Goal: Find contact information: Find contact information

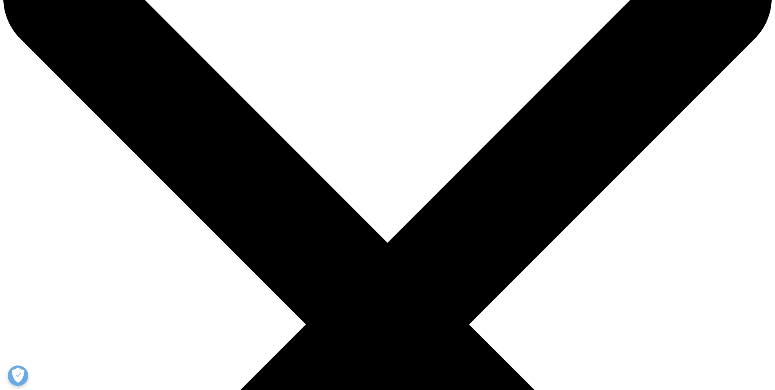
scroll to position [123, 0]
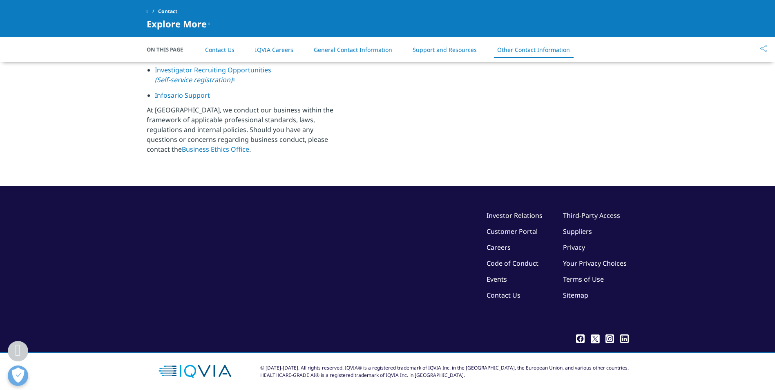
scroll to position [1312, 0]
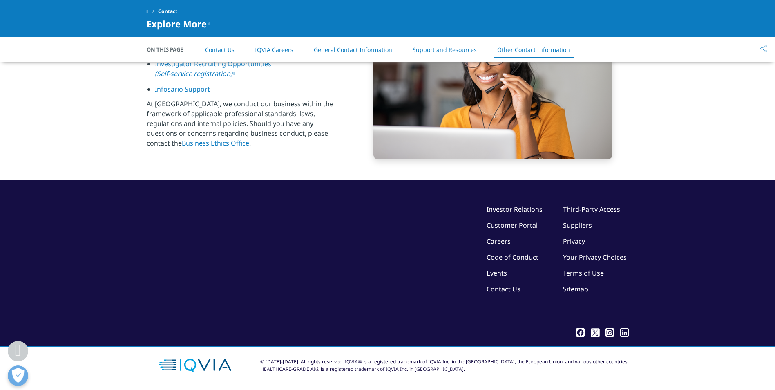
click at [492, 290] on link "Contact Us" at bounding box center [504, 288] width 34 height 9
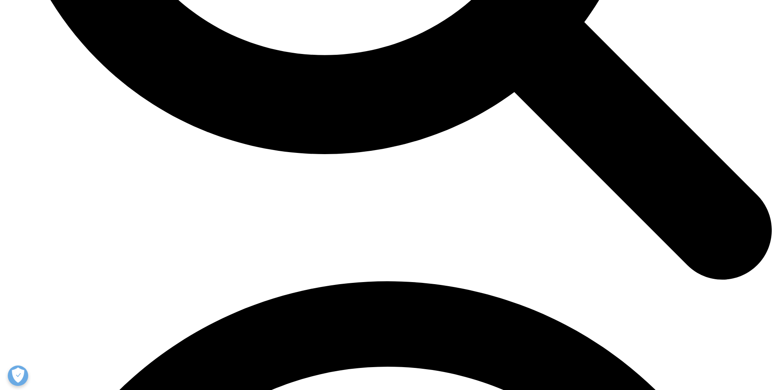
scroll to position [1312, 0]
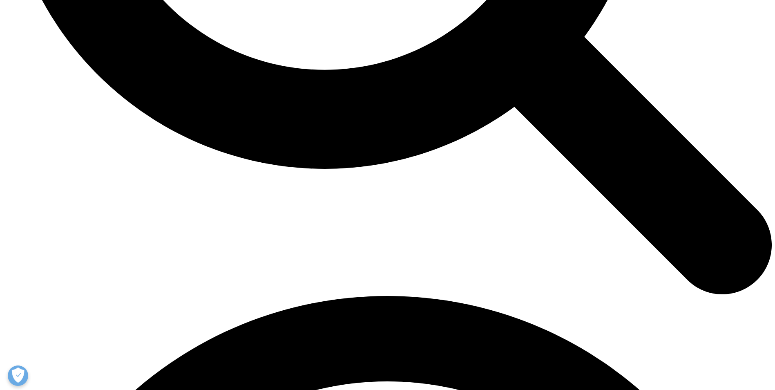
scroll to position [1312, 0]
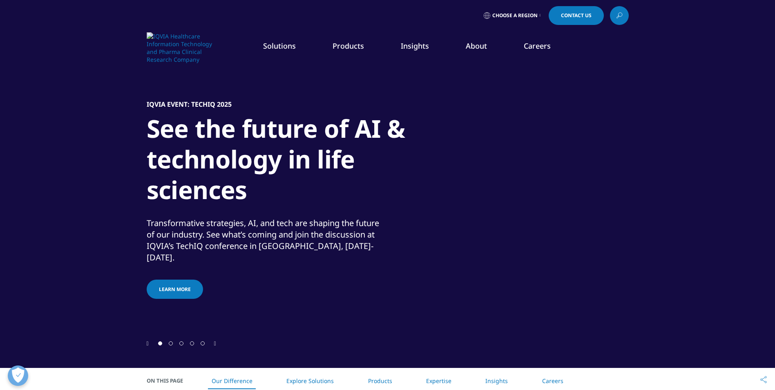
click at [421, 169] on link "Our Locations" at bounding box center [497, 171] width 185 height 9
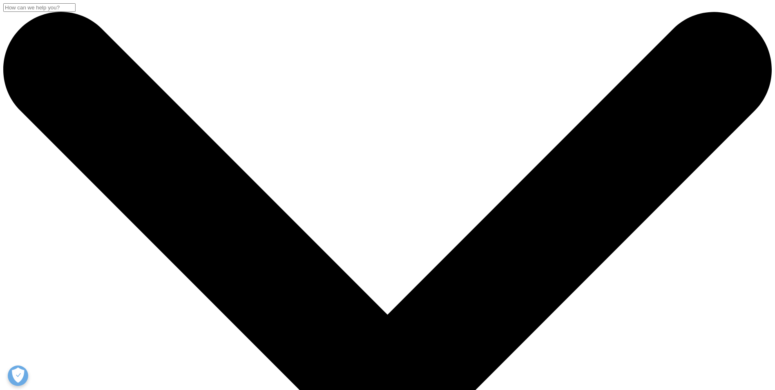
scroll to position [204, 0]
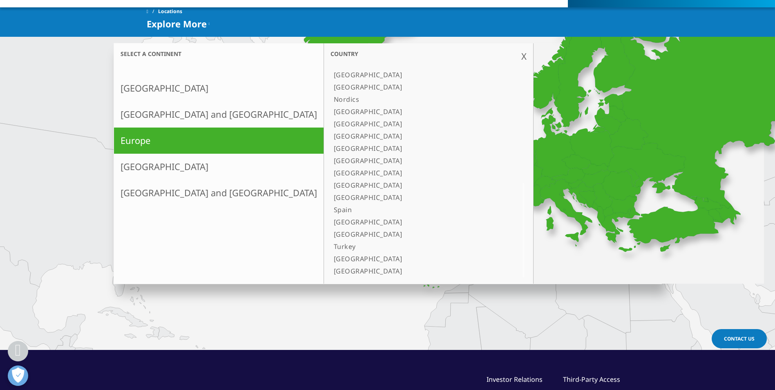
click at [331, 212] on link "Spain" at bounding box center [419, 209] width 176 height 12
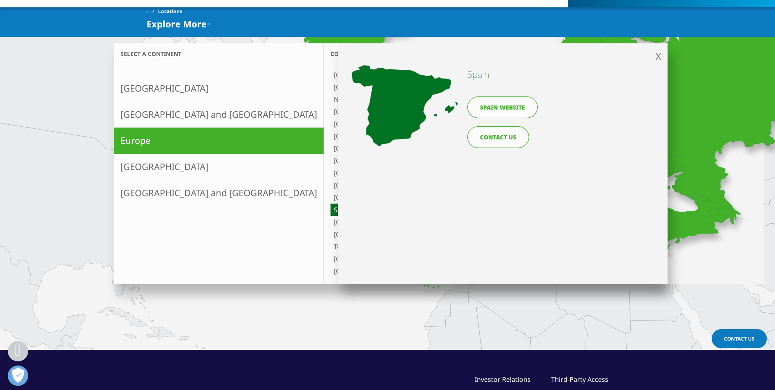
click at [501, 135] on link "CONTACT US" at bounding box center [498, 137] width 62 height 22
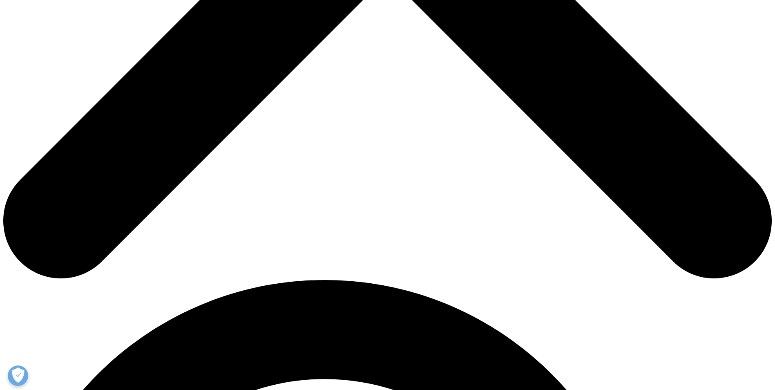
scroll to position [495, 0]
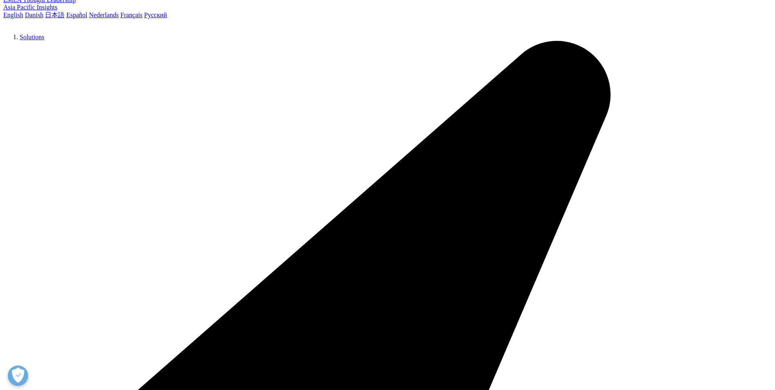
scroll to position [165, 0]
